Goal: Navigation & Orientation: Find specific page/section

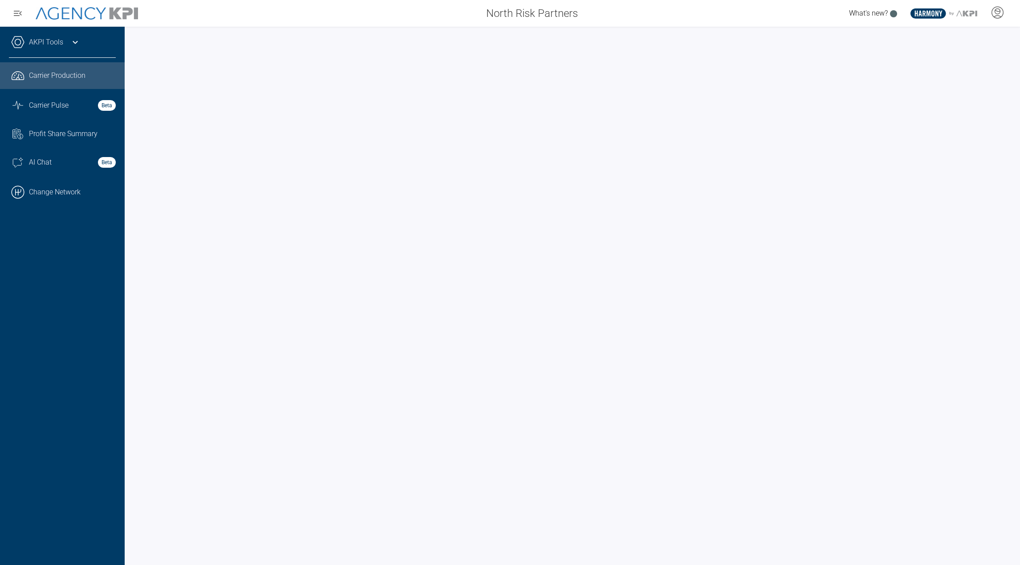
click at [64, 40] on div "AKPI Tools" at bounding box center [62, 47] width 107 height 22
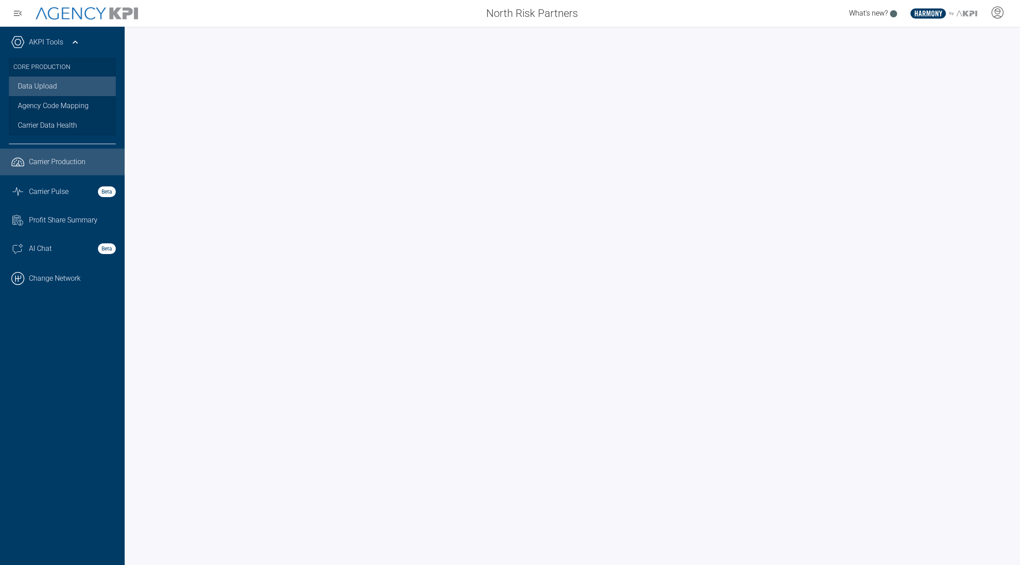
click at [53, 79] on link "Data Upload" at bounding box center [62, 87] width 107 height 20
click at [41, 286] on link ".cls-1{fill:none;stroke:#000;stroke-linecap:round;stroke-linejoin:round;stroke-…" at bounding box center [62, 278] width 125 height 27
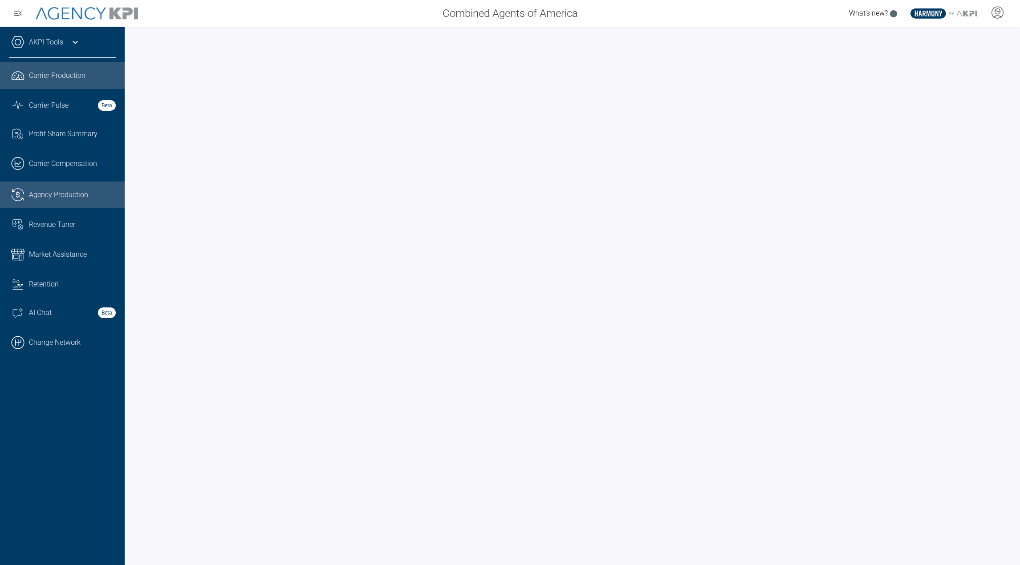
click at [61, 187] on link ".cls-1{fill:none;stroke:#221f20;stroke-linecap:round;stroke-linejoin:round;stro…" at bounding box center [62, 195] width 125 height 27
click at [664, 1] on div "Combined Agents of America What's new? .st0{fill:#003B66;} .st1{fill:#FFFFFF;} …" at bounding box center [510, 13] width 1020 height 27
click at [45, 39] on link "AKPI Tools" at bounding box center [46, 42] width 34 height 11
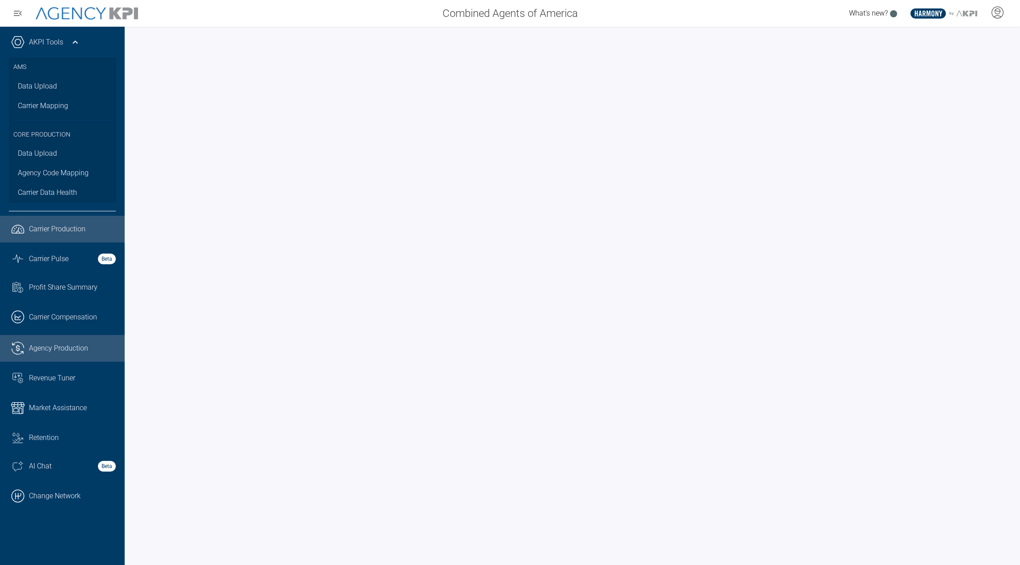
click at [66, 236] on link ".cls-1{fill:none;stroke:#221f20;stroke-linecap:round;stroke-linejoin:round;stro…" at bounding box center [62, 229] width 125 height 27
